Goal: Task Accomplishment & Management: Manage account settings

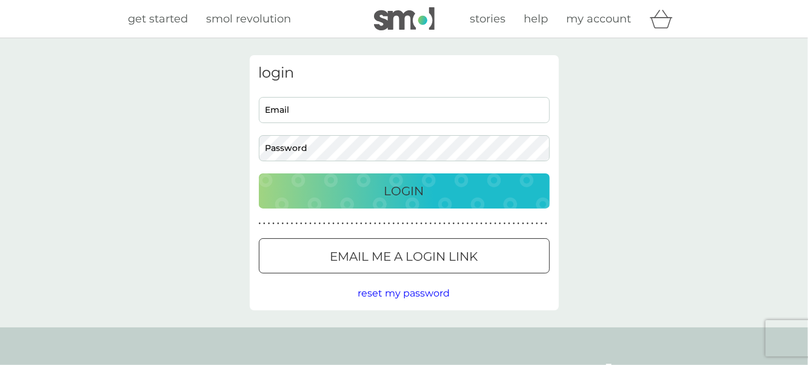
type input "[PERSON_NAME][EMAIL_ADDRESS][DOMAIN_NAME]"
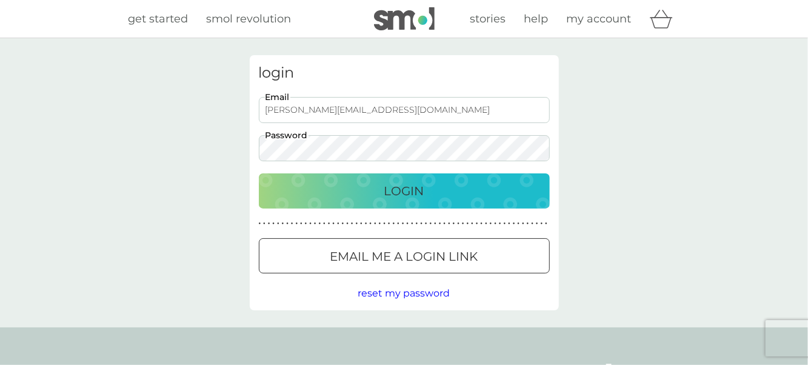
click at [342, 190] on div "Login" at bounding box center [404, 190] width 267 height 19
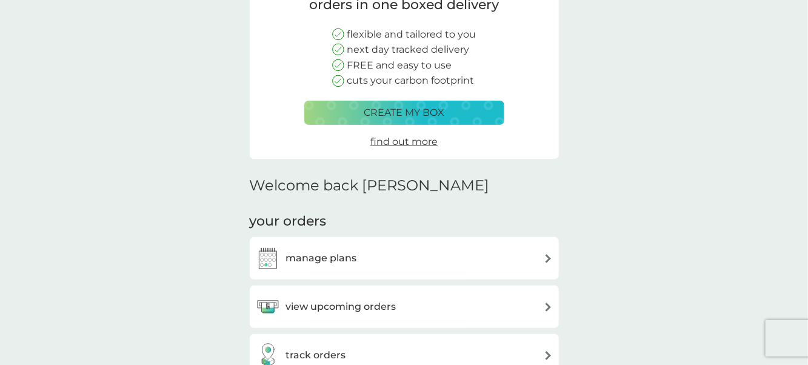
scroll to position [303, 0]
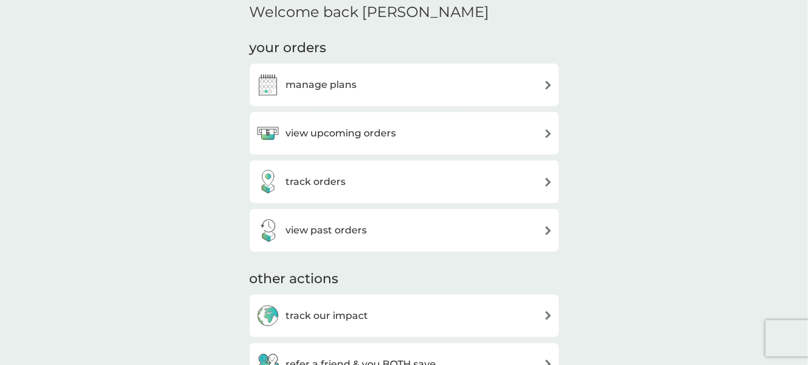
click at [372, 84] on div "manage plans" at bounding box center [404, 85] width 297 height 24
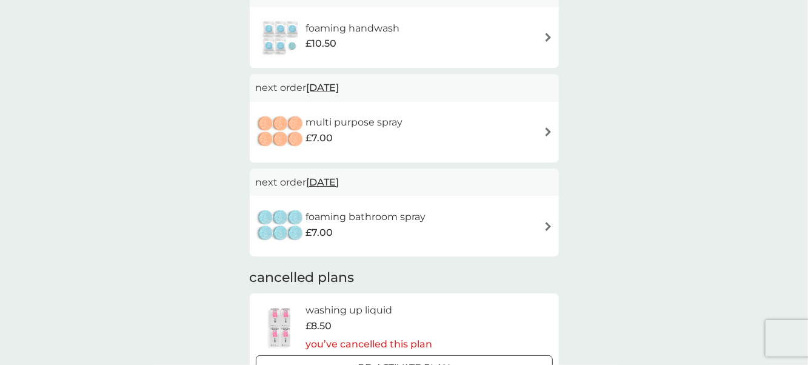
scroll to position [182, 0]
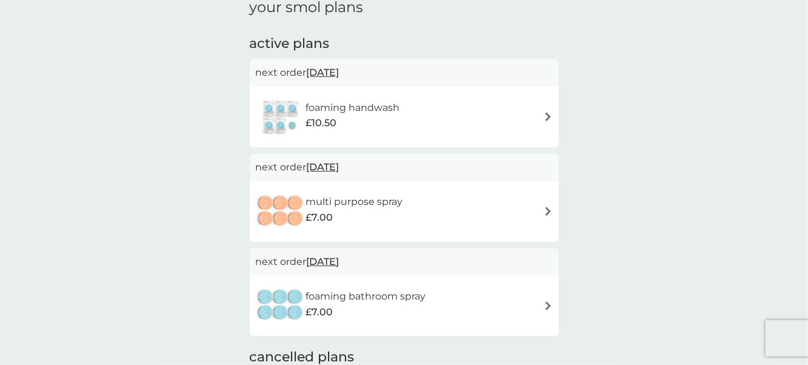
click at [184, 109] on div "combine your upcoming orders in one boxed delivery create my box find out more …" at bounding box center [404, 271] width 808 height 831
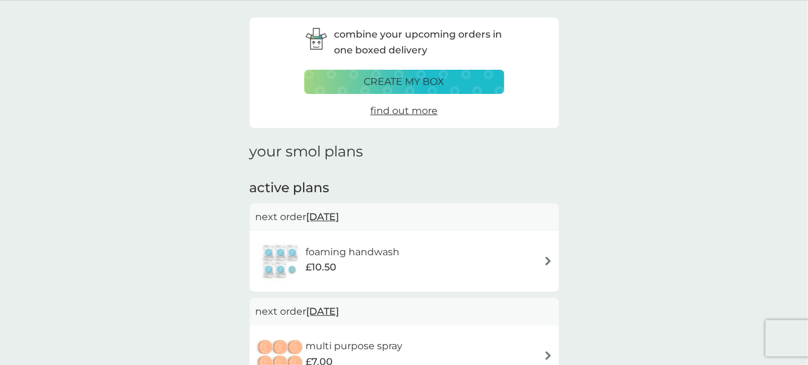
scroll to position [0, 0]
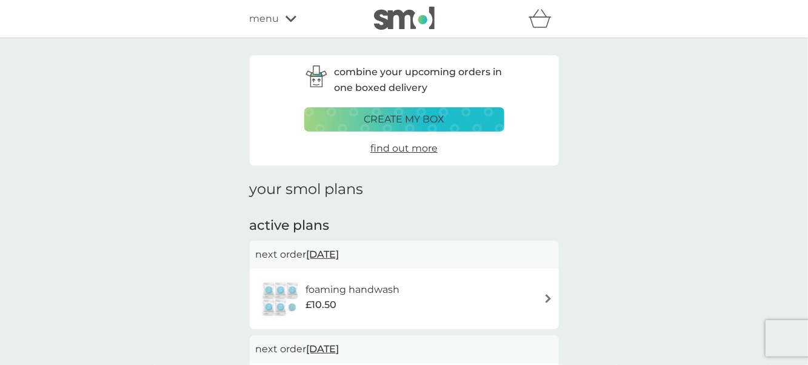
click at [261, 12] on span "menu" at bounding box center [265, 19] width 30 height 16
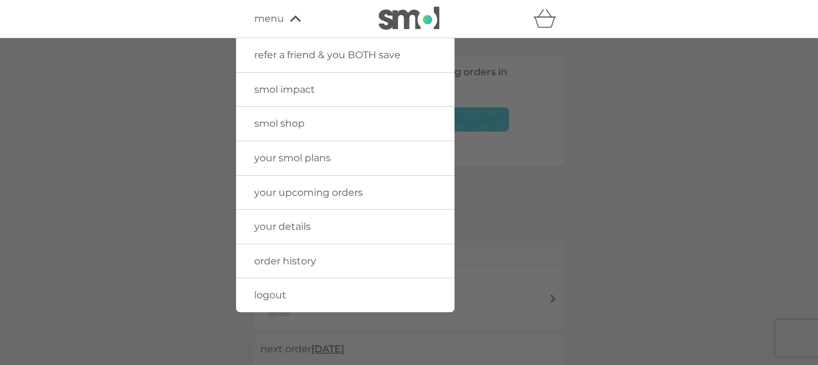
click at [649, 58] on div at bounding box center [409, 220] width 818 height 365
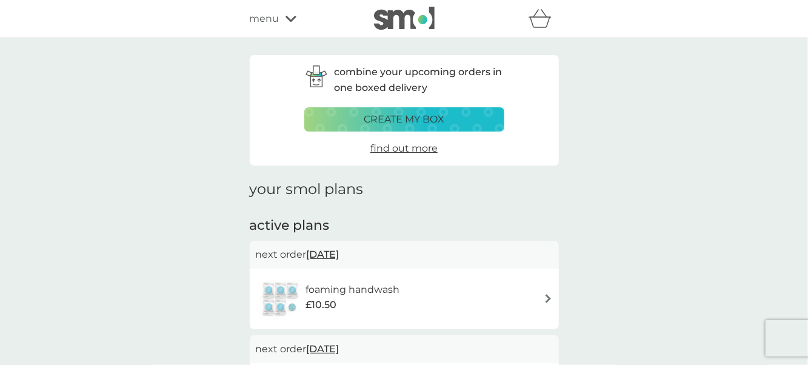
click at [529, 15] on icon "basket" at bounding box center [540, 18] width 23 height 19
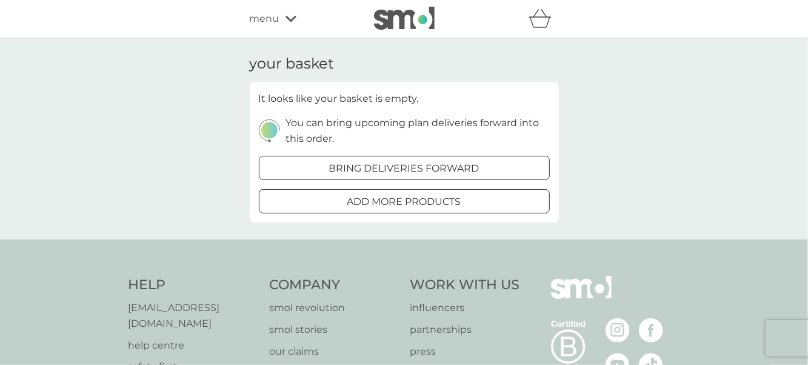
click at [398, 18] on img at bounding box center [404, 18] width 61 height 23
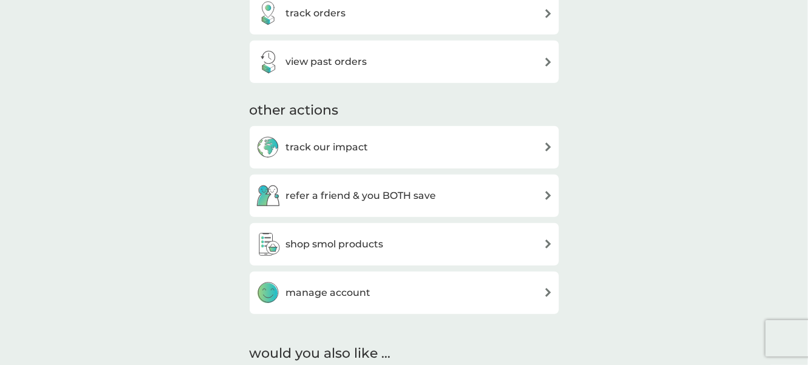
scroll to position [546, 0]
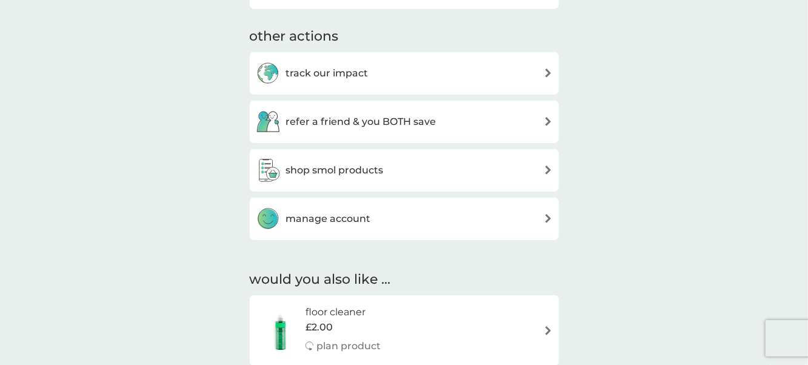
click at [331, 216] on h3 "manage account" at bounding box center [328, 219] width 85 height 16
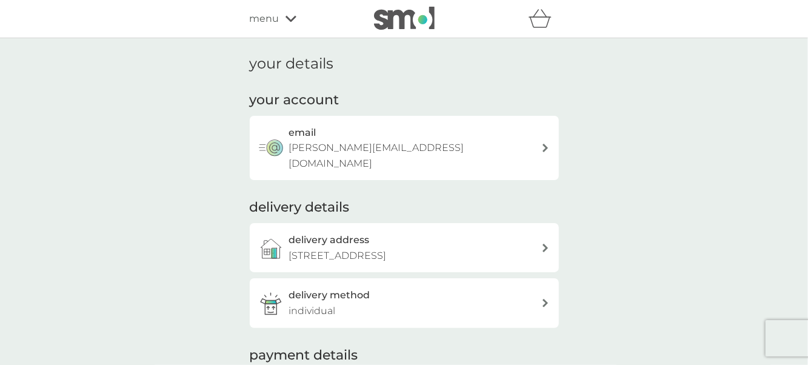
click at [389, 16] on img at bounding box center [404, 18] width 61 height 23
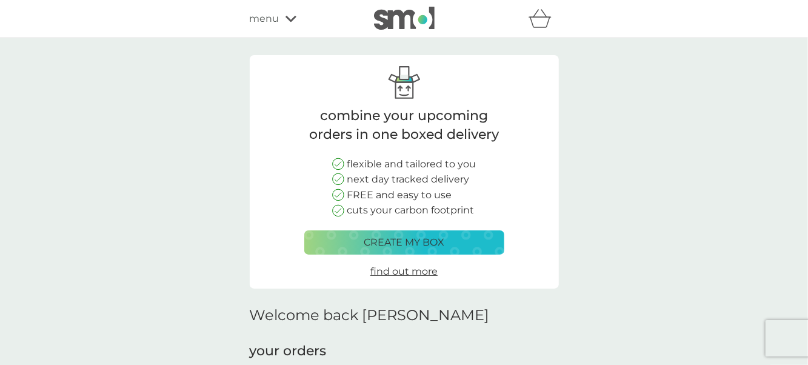
click at [548, 23] on icon "basket" at bounding box center [540, 18] width 23 height 19
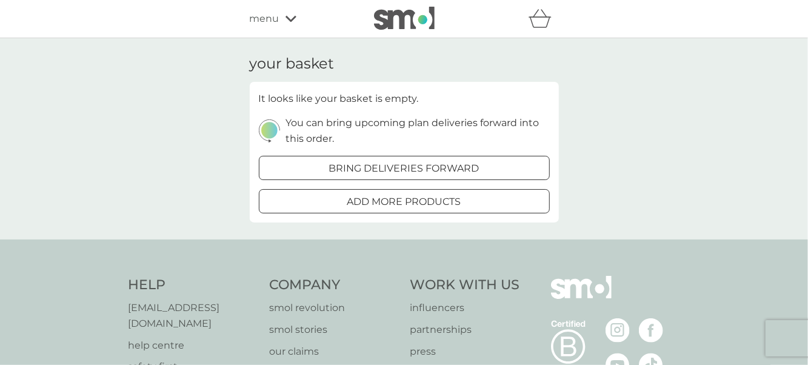
click at [399, 27] on img at bounding box center [404, 18] width 61 height 23
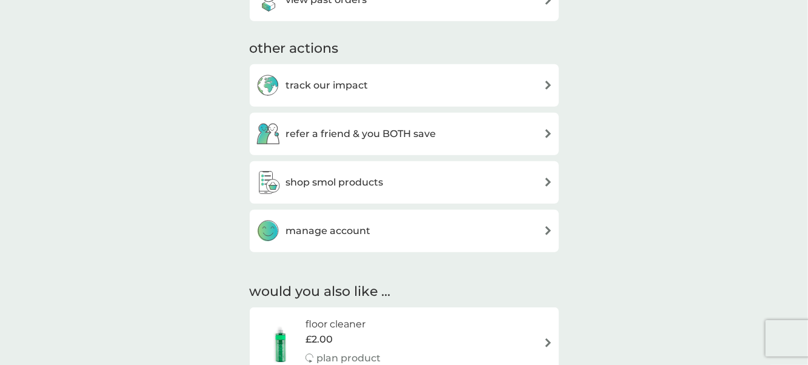
scroll to position [667, 0]
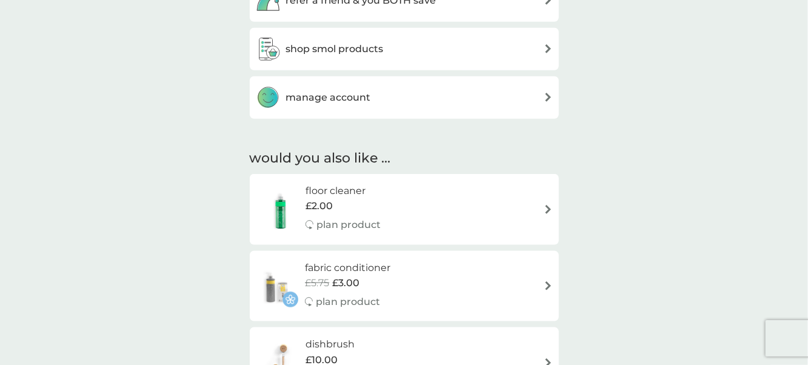
click at [389, 95] on div "manage account" at bounding box center [404, 98] width 297 height 24
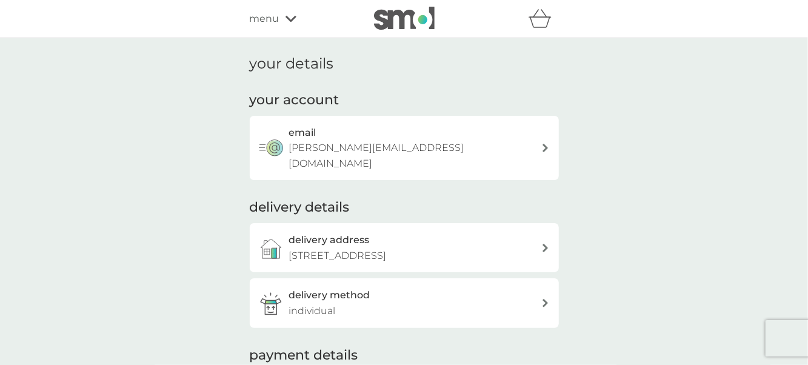
click at [354, 152] on p "[PERSON_NAME][EMAIL_ADDRESS][DOMAIN_NAME]" at bounding box center [415, 155] width 252 height 31
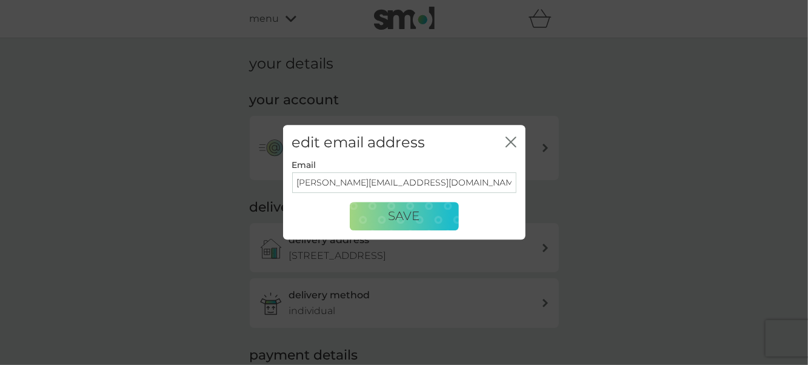
click at [509, 138] on icon "close" at bounding box center [511, 141] width 11 height 11
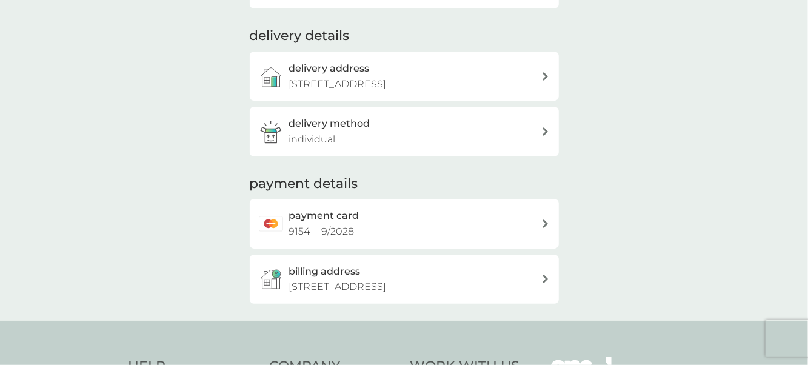
scroll to position [303, 0]
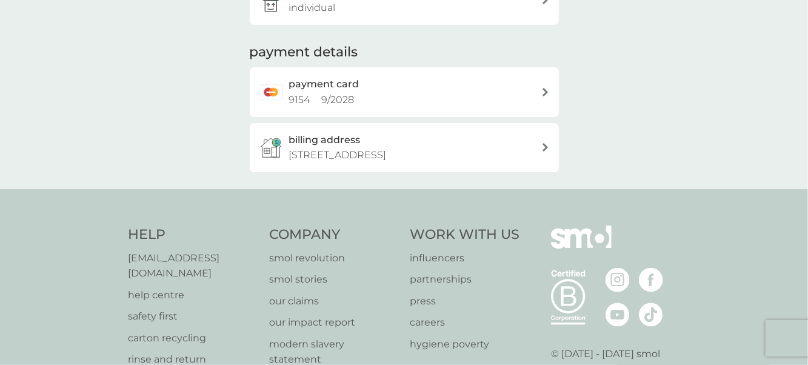
click at [361, 147] on p "63 Healds Drive, Strathaven, ML10 6XJ" at bounding box center [338, 155] width 98 height 16
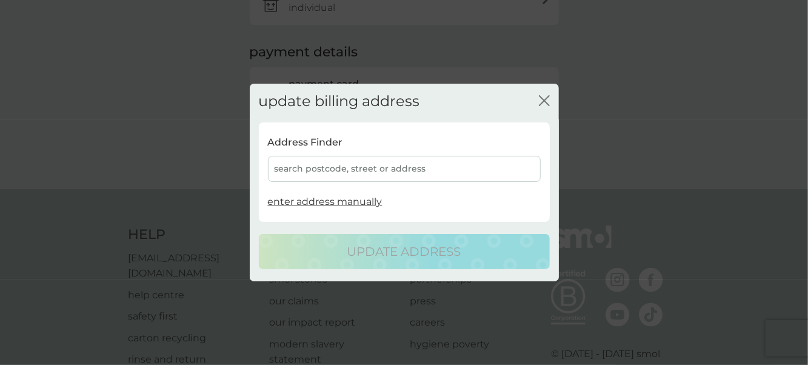
click at [540, 103] on icon "close" at bounding box center [542, 101] width 5 height 10
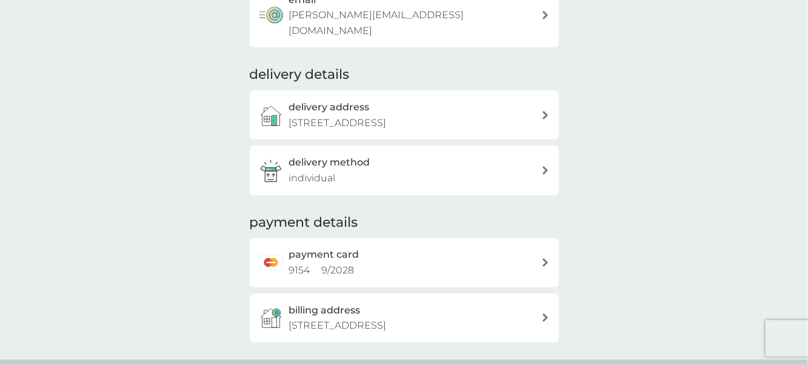
scroll to position [0, 0]
